Goal: Information Seeking & Learning: Learn about a topic

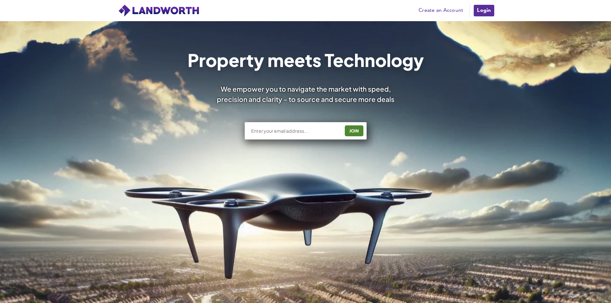
click at [484, 10] on link "Login" at bounding box center [483, 10] width 21 height 13
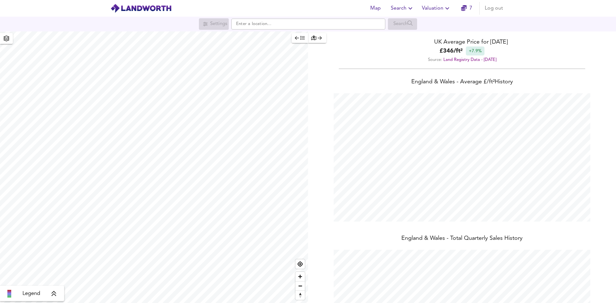
scroll to position [303, 616]
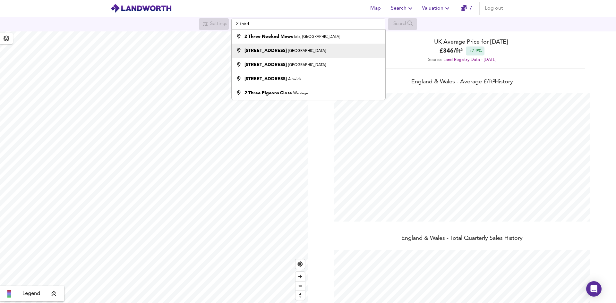
click at [288, 49] on small "Plymouth" at bounding box center [307, 51] width 38 height 4
type input "2 Third Avenue, Plymouth"
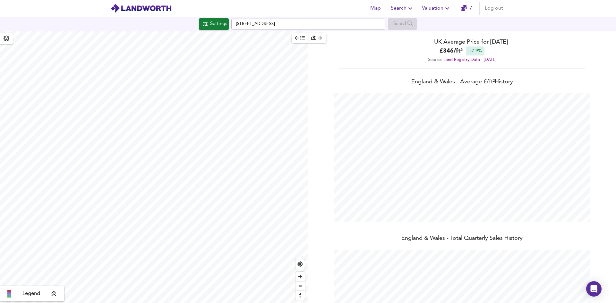
checkbox input "false"
checkbox input "true"
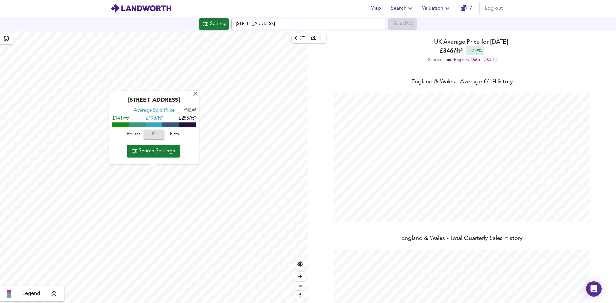
click at [189, 110] on input "checkbox" at bounding box center [189, 110] width 10 height 3
checkbox input "true"
click at [156, 149] on span "Search Settings" at bounding box center [153, 151] width 43 height 9
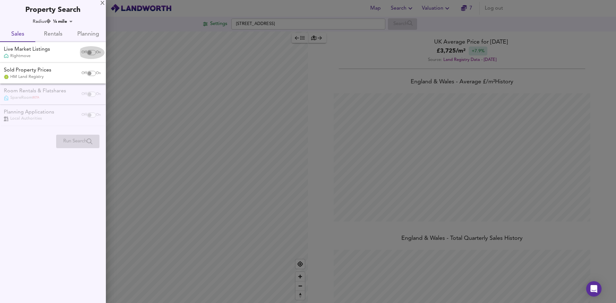
click at [88, 52] on input "checkbox" at bounding box center [89, 52] width 15 height 5
checkbox input "true"
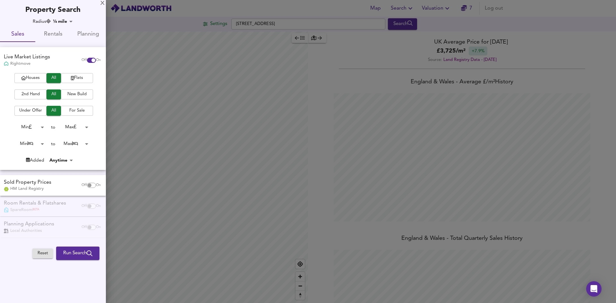
click at [81, 78] on span "Flats" at bounding box center [77, 77] width 26 height 7
click at [89, 185] on input "checkbox" at bounding box center [89, 185] width 15 height 5
checkbox input "true"
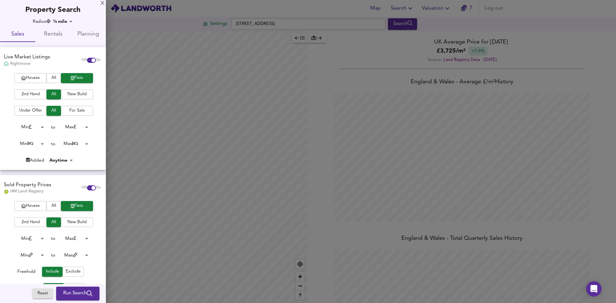
click at [87, 59] on input "checkbox" at bounding box center [93, 60] width 15 height 5
checkbox input "false"
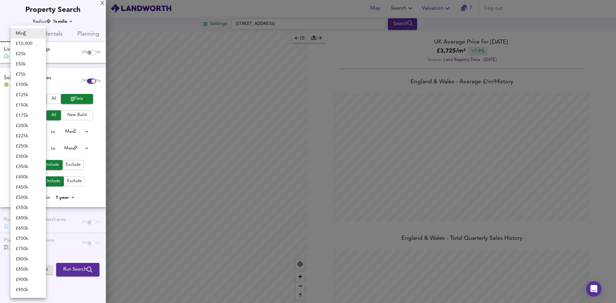
click at [42, 133] on body "Map Search Valuation 7 Log out Settings 2 Third Avenue, Plymouth Search Legend …" at bounding box center [308, 151] width 616 height 303
click at [24, 85] on li "£ 100k" at bounding box center [28, 85] width 35 height 10
type input "100000"
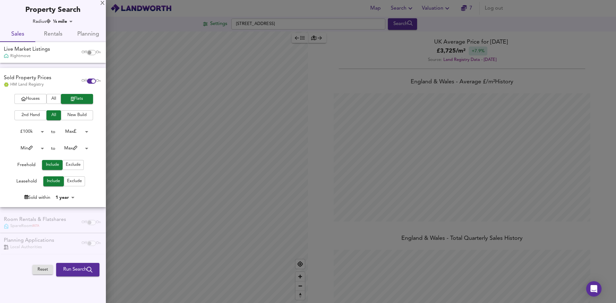
click at [37, 115] on span "2nd Hand" at bounding box center [31, 115] width 26 height 7
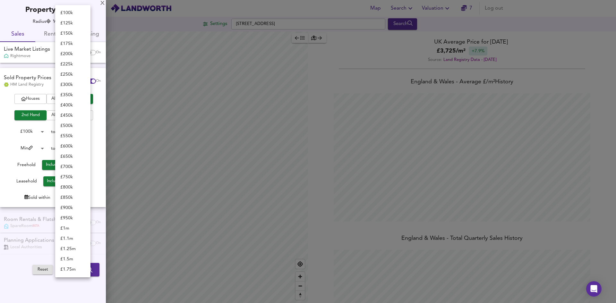
click at [87, 132] on body "Map Search Valuation 7 Log out Settings 2 Third Avenue, Plymouth Search Legend …" at bounding box center [308, 151] width 616 height 303
click at [70, 14] on li "£ 550k" at bounding box center [72, 13] width 35 height 10
type input "550000"
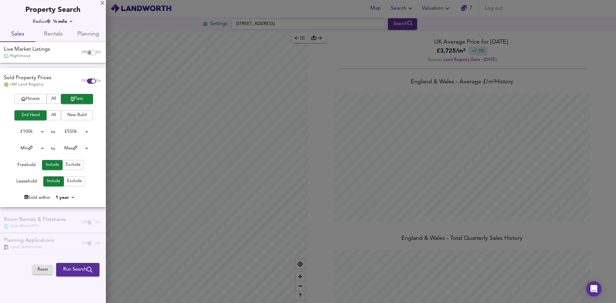
click at [43, 148] on body "Map Search Valuation 7 Log out Settings 2 Third Avenue, Plymouth Search Legend …" at bounding box center [308, 151] width 616 height 303
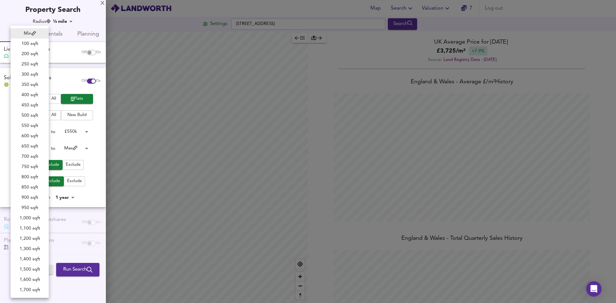
click at [97, 172] on div at bounding box center [308, 151] width 616 height 303
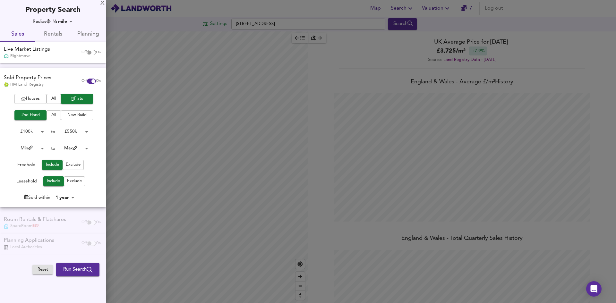
click at [75, 181] on span "Exclude" at bounding box center [74, 181] width 15 height 7
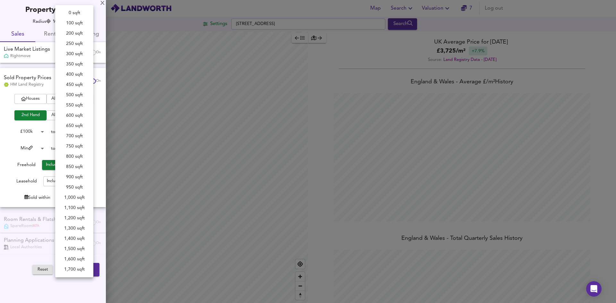
click at [86, 149] on body "Map Search Valuation 7 Log out Settings 2 Third Avenue, Plymouth Search Legend …" at bounding box center [308, 151] width 616 height 303
click at [7, 126] on div at bounding box center [308, 151] width 616 height 303
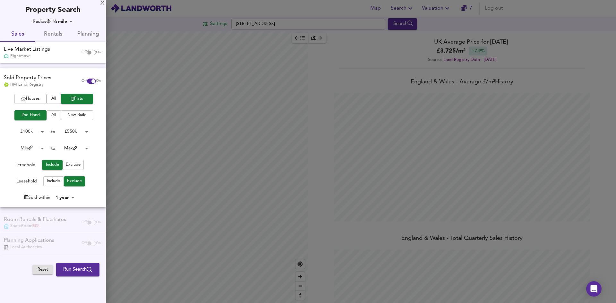
click at [73, 196] on body "Map Search Valuation 7 Log out Settings 2 Third Avenue, Plymouth Search Legend …" at bounding box center [308, 151] width 616 height 303
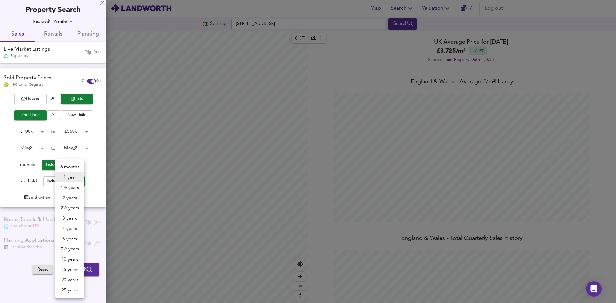
click at [71, 166] on li "6 months" at bounding box center [69, 167] width 29 height 10
type input "6"
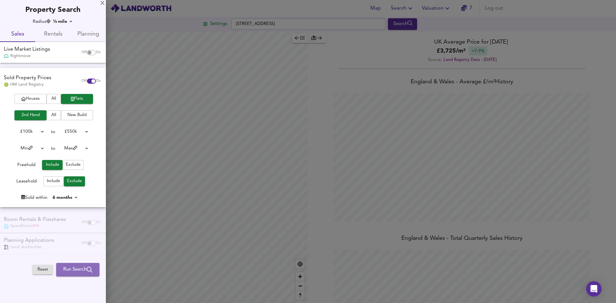
click at [75, 270] on span "Run Search" at bounding box center [77, 270] width 29 height 8
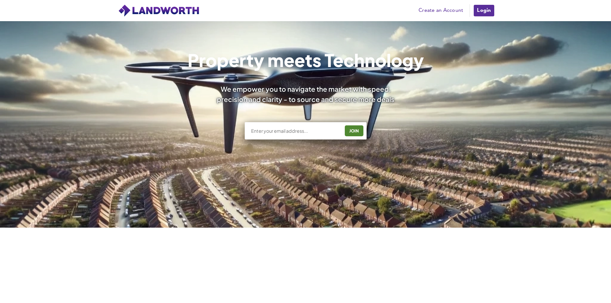
scroll to position [128, 0]
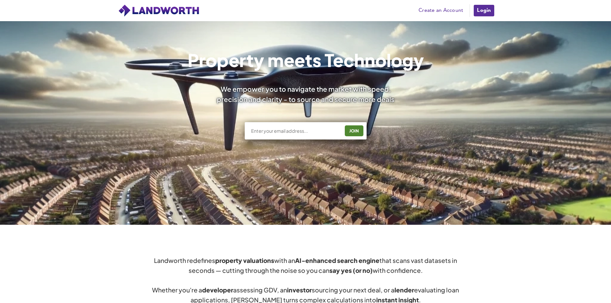
click at [486, 11] on link "Login" at bounding box center [483, 10] width 21 height 13
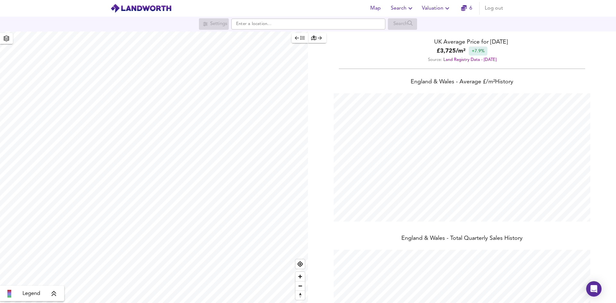
scroll to position [303, 616]
click at [466, 7] on icon "button" at bounding box center [464, 8] width 6 height 6
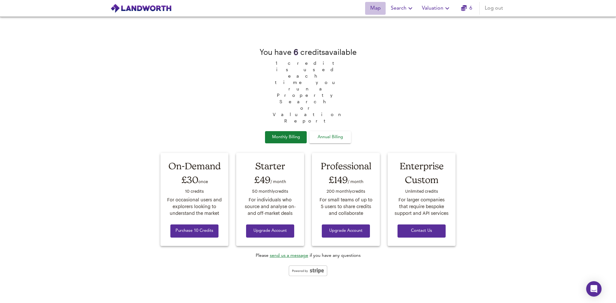
click at [379, 9] on span "Map" at bounding box center [375, 8] width 15 height 9
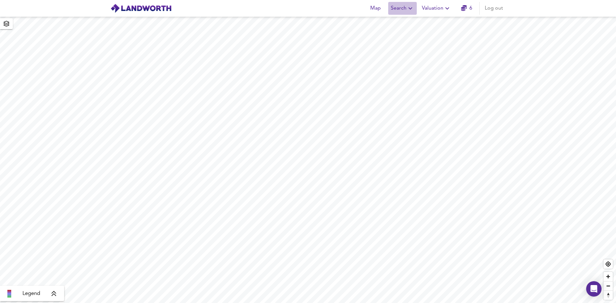
click at [404, 9] on span "Search" at bounding box center [402, 8] width 23 height 9
click at [402, 36] on li "Search History" at bounding box center [403, 35] width 64 height 12
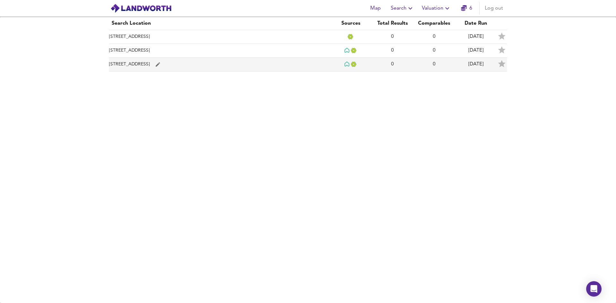
click at [266, 64] on td "[STREET_ADDRESS]" at bounding box center [219, 65] width 221 height 14
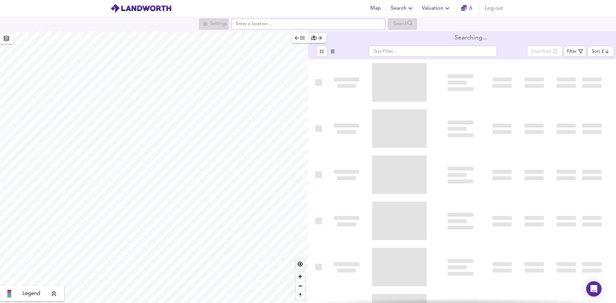
type input "bestdeal"
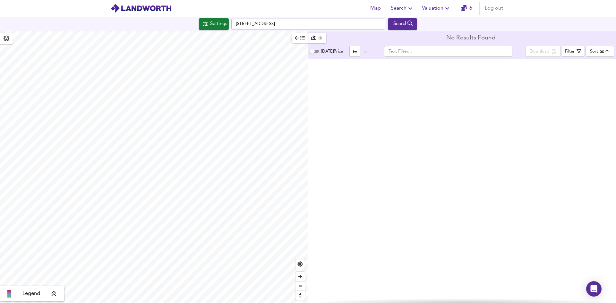
checkbox input "false"
checkbox input "true"
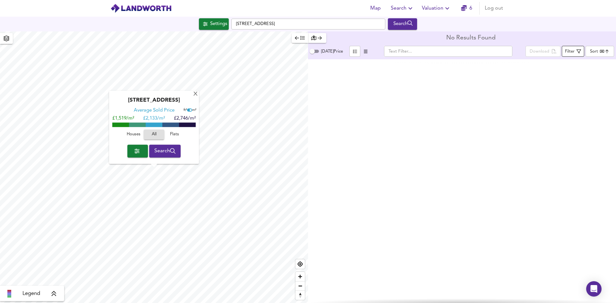
click at [575, 50] on div "Filter" at bounding box center [570, 51] width 10 height 7
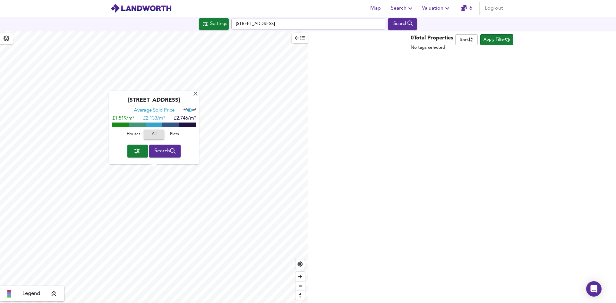
click at [499, 41] on span "Apply Filter" at bounding box center [497, 39] width 26 height 7
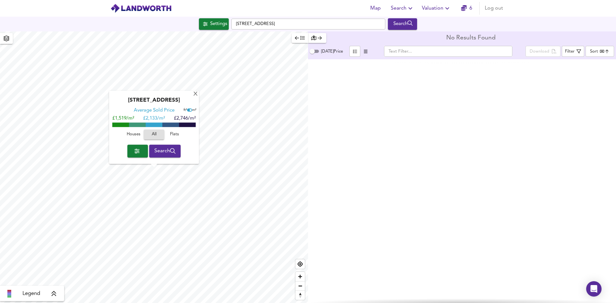
click at [136, 150] on icon "button" at bounding box center [136, 151] width 5 height 5
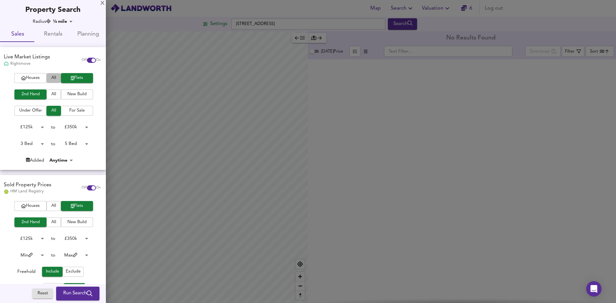
click at [51, 76] on span "All" at bounding box center [54, 77] width 8 height 7
click at [86, 59] on input "checkbox" at bounding box center [93, 60] width 15 height 5
checkbox input "false"
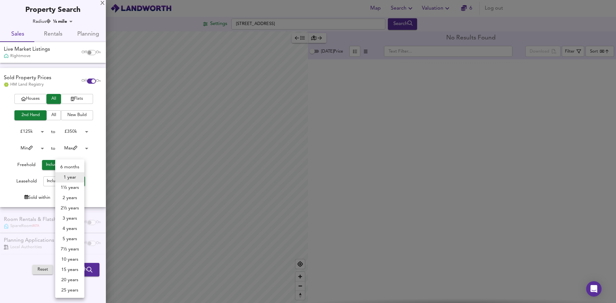
click at [74, 197] on body "Map Search Valuation 6 Log out Settings Third Avenue, PL2 2EH Search Legend No …" at bounding box center [308, 151] width 616 height 303
click at [77, 179] on li "1 year" at bounding box center [69, 177] width 29 height 10
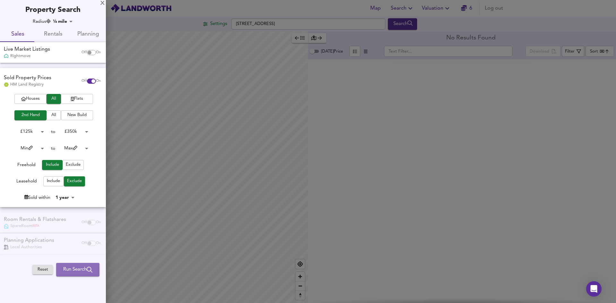
click at [73, 267] on span "Run Search" at bounding box center [77, 270] width 29 height 8
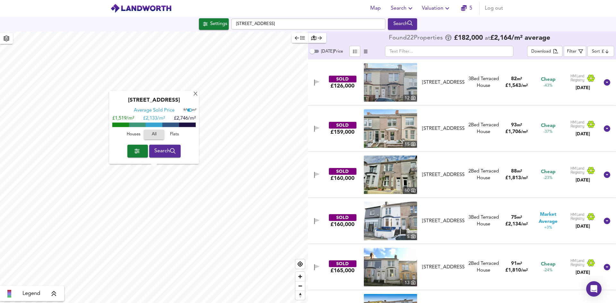
click at [608, 52] on body "Map Search Valuation 5 Log out Settings [GEOGRAPHIC_DATA] Search [GEOGRAPHIC_DA…" at bounding box center [308, 151] width 616 height 303
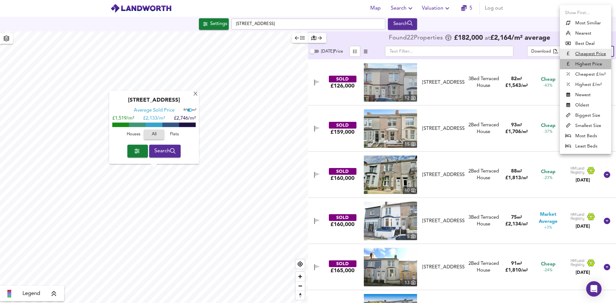
click at [587, 63] on li "Highest Price" at bounding box center [585, 64] width 51 height 10
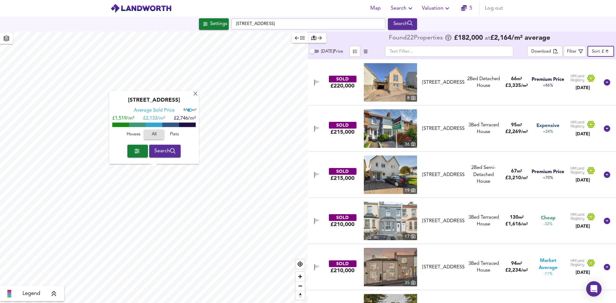
click at [605, 51] on body "Map Search Valuation 5 Log out Settings [GEOGRAPHIC_DATA] Search [GEOGRAPHIC_DA…" at bounding box center [308, 151] width 616 height 303
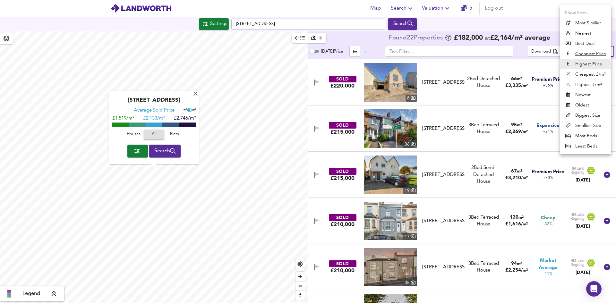
click at [583, 22] on li "Most Similiar" at bounding box center [585, 23] width 51 height 10
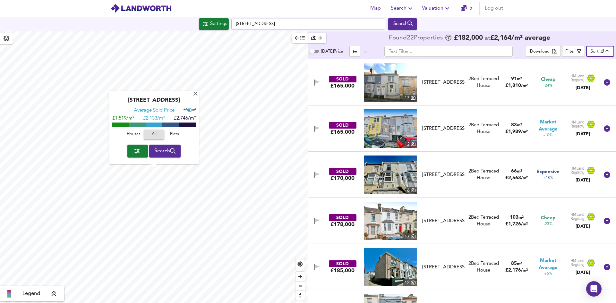
click at [607, 51] on body "Map Search Valuation 5 Log out Settings [GEOGRAPHIC_DATA] Search [GEOGRAPHIC_DA…" at bounding box center [308, 151] width 616 height 303
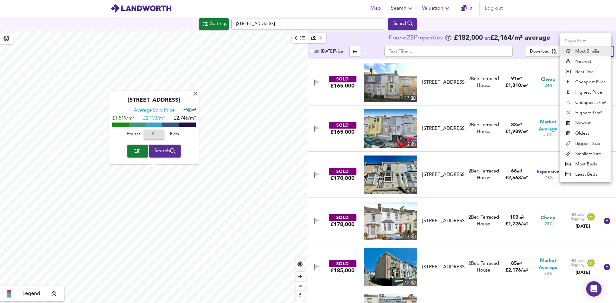
click at [588, 123] on li "Newest" at bounding box center [585, 123] width 51 height 10
type input "newest"
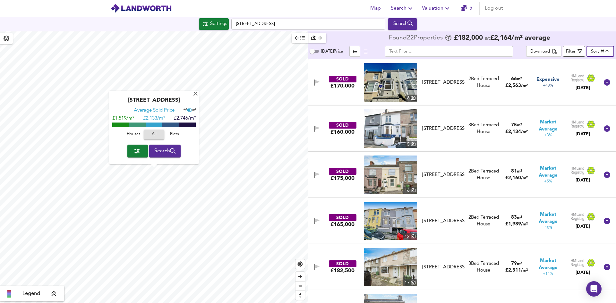
click at [578, 52] on icon "button" at bounding box center [580, 51] width 4 height 4
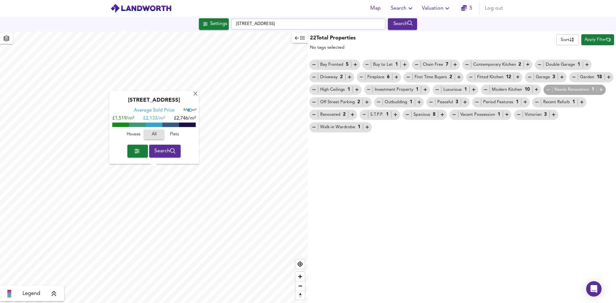
click at [567, 39] on body "Map Search Valuation 5 Log out Settings [GEOGRAPHIC_DATA] Search [GEOGRAPHIC_DA…" at bounding box center [308, 151] width 616 height 303
click at [531, 35] on div at bounding box center [308, 151] width 616 height 303
click at [569, 36] on body "Map Search Valuation 5 Log out Settings [GEOGRAPHIC_DATA] Search [GEOGRAPHIC_DA…" at bounding box center [308, 151] width 616 height 303
click at [570, 48] on div "Total" at bounding box center [567, 50] width 18 height 6
type input "total"
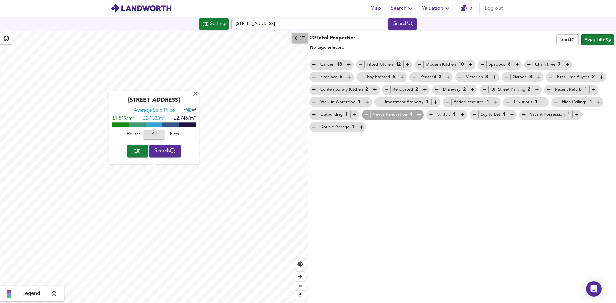
click at [296, 37] on icon "button" at bounding box center [297, 38] width 4 height 4
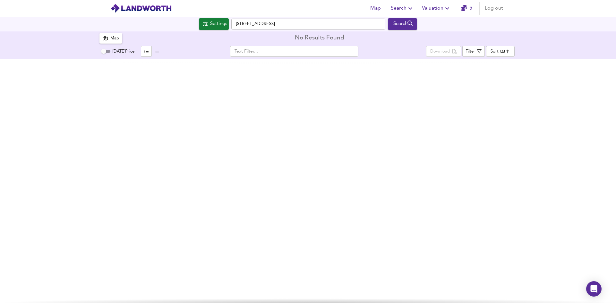
checkbox input "false"
checkbox input "true"
click at [115, 40] on div "Map" at bounding box center [114, 38] width 9 height 7
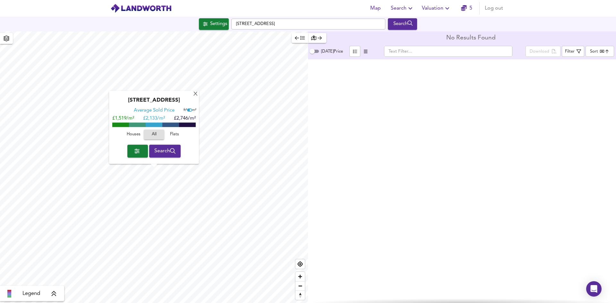
click at [364, 52] on icon "button" at bounding box center [366, 51] width 4 height 4
click at [355, 51] on icon "button" at bounding box center [355, 52] width 4 height 4
click at [410, 9] on icon "button" at bounding box center [411, 8] width 8 height 8
click at [399, 36] on li "Search History" at bounding box center [403, 35] width 64 height 12
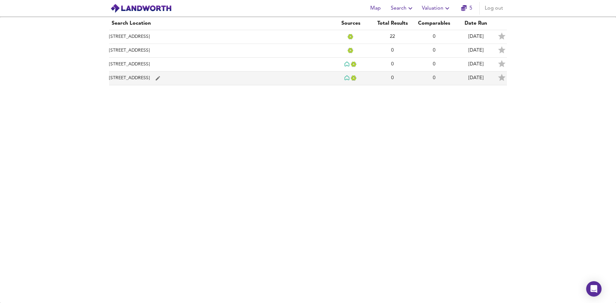
click at [286, 76] on td "2 Third Avenue, Plymouth" at bounding box center [219, 79] width 221 height 14
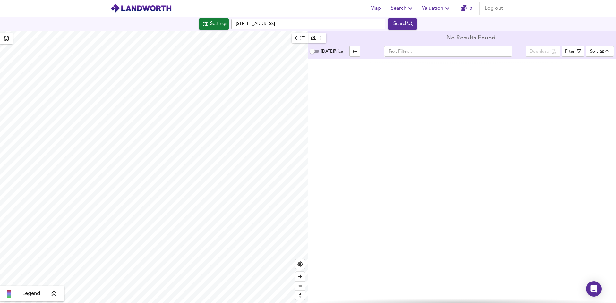
checkbox input "false"
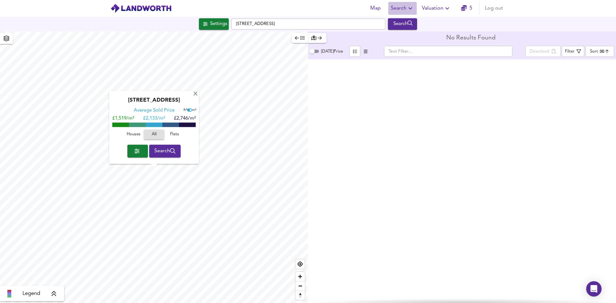
click at [408, 8] on icon "button" at bounding box center [411, 8] width 8 height 8
click at [400, 33] on li "Search History" at bounding box center [403, 35] width 64 height 12
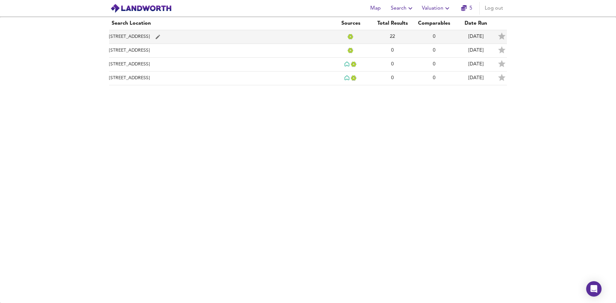
click at [298, 35] on td "[STREET_ADDRESS]" at bounding box center [219, 37] width 221 height 14
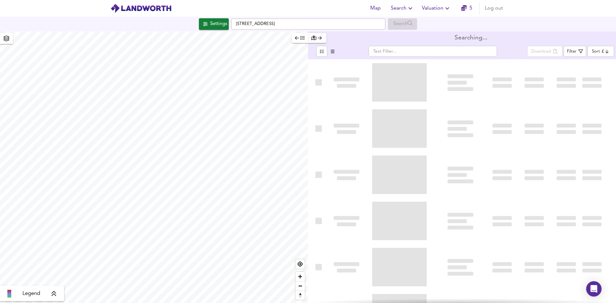
type input "newest"
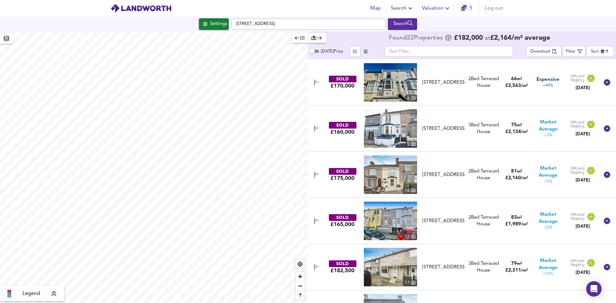
checkbox input "false"
